Goal: Find specific page/section: Find specific page/section

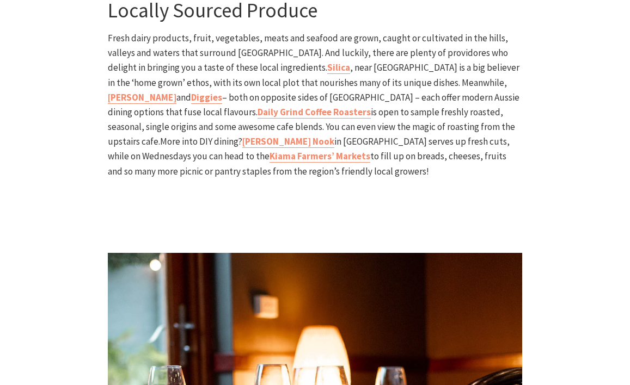
scroll to position [1469, 0]
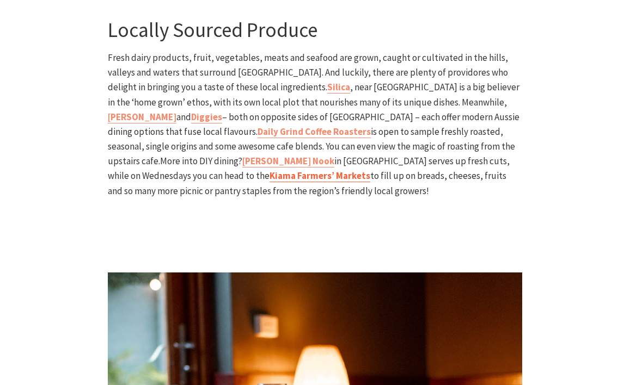
click at [370, 170] on b "Kiama Farmers’ Markets" at bounding box center [319, 176] width 101 height 12
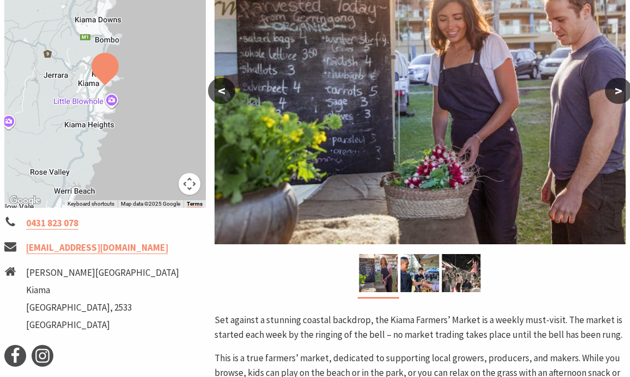
scroll to position [218, 0]
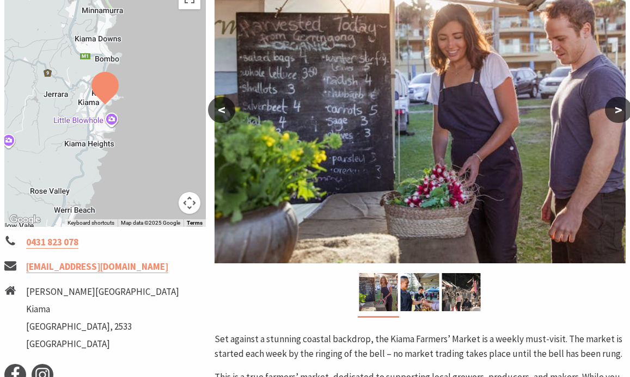
click at [622, 111] on button ">" at bounding box center [617, 110] width 27 height 26
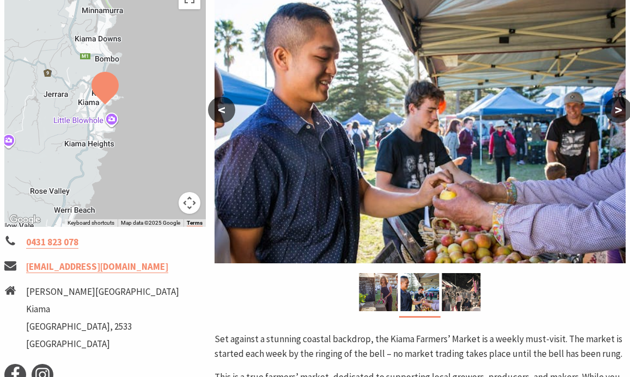
scroll to position [163, 0]
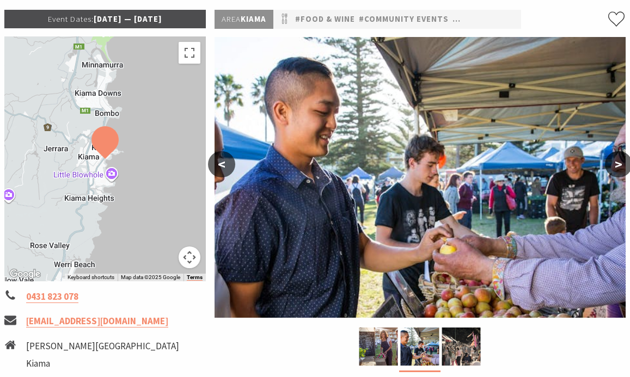
click at [620, 153] on button ">" at bounding box center [617, 164] width 27 height 26
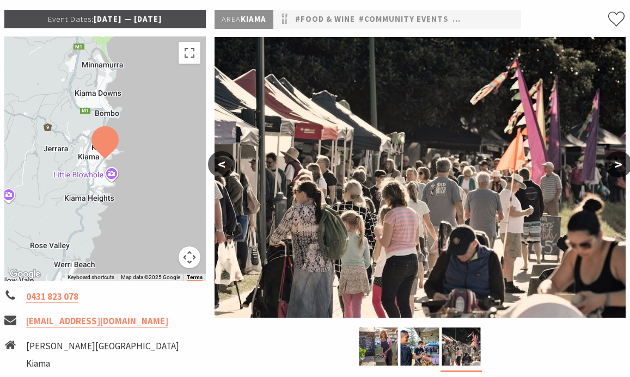
click at [620, 153] on button ">" at bounding box center [617, 164] width 27 height 26
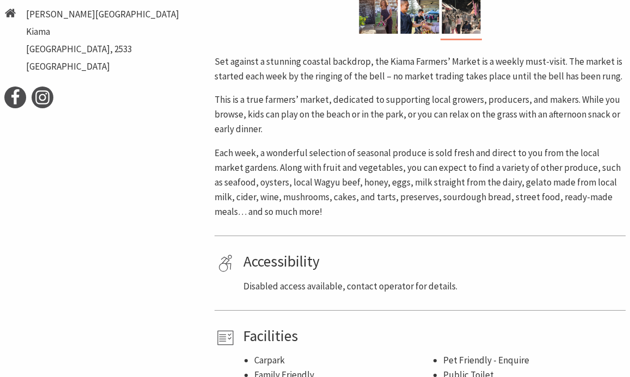
scroll to position [490, 0]
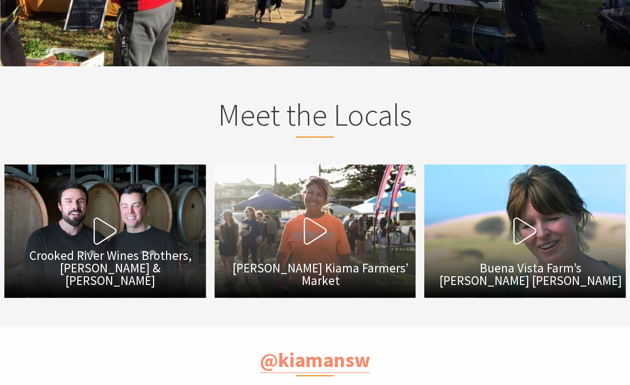
scroll to position [1850, 0]
